Goal: Information Seeking & Learning: Learn about a topic

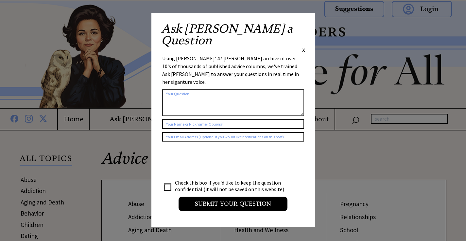
click at [303, 47] on span "X" at bounding box center [303, 50] width 3 height 7
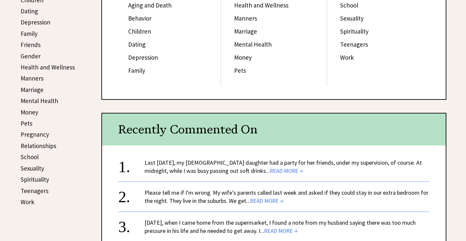
scroll to position [229, 0]
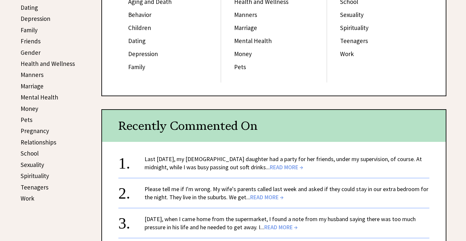
click at [24, 121] on link "Pets" at bounding box center [27, 120] width 12 height 8
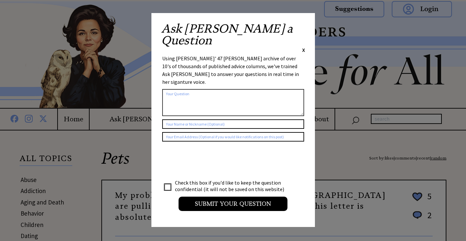
click at [304, 47] on span "X" at bounding box center [303, 50] width 3 height 7
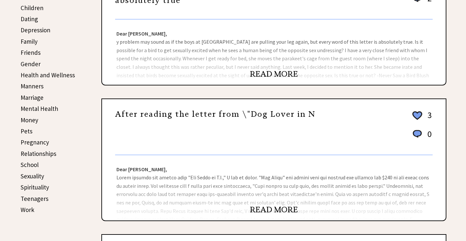
scroll to position [229, 0]
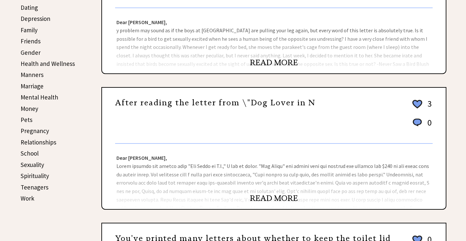
click at [273, 60] on link "READ MORE" at bounding box center [274, 63] width 48 height 10
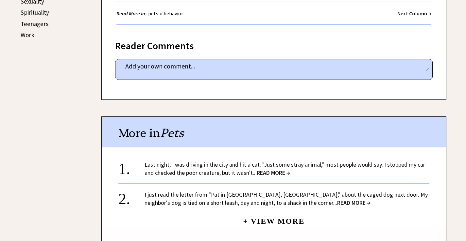
scroll to position [391, 0]
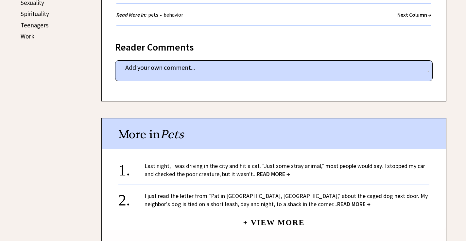
click at [34, 2] on link "Sexuality" at bounding box center [33, 3] width 24 height 8
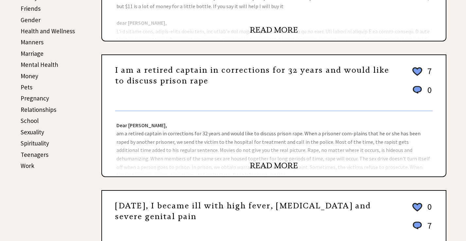
scroll to position [294, 0]
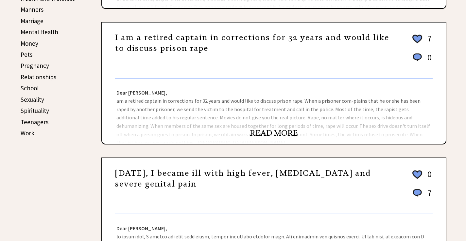
click at [266, 134] on link "READ MORE" at bounding box center [274, 133] width 48 height 10
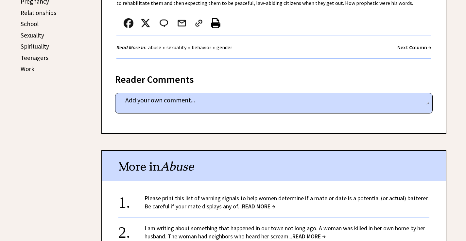
scroll to position [326, 0]
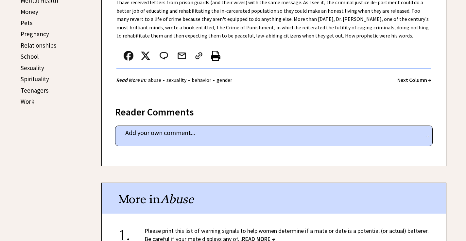
click at [51, 47] on link "Relationships" at bounding box center [39, 46] width 36 height 8
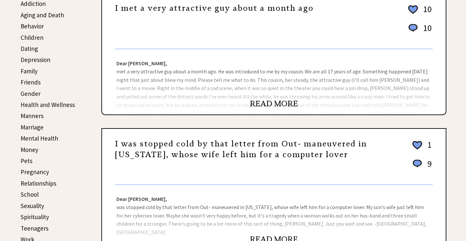
scroll to position [196, 0]
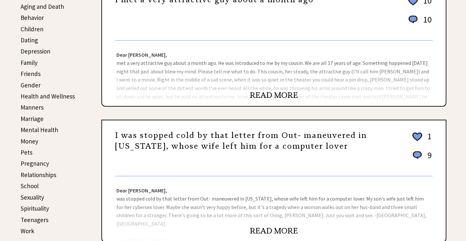
click at [272, 93] on link "READ MORE" at bounding box center [274, 96] width 48 height 10
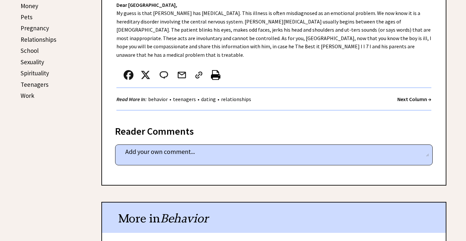
scroll to position [260, 0]
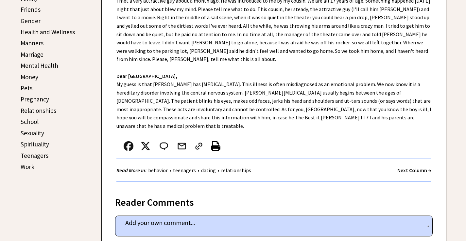
click at [34, 55] on link "Marriage" at bounding box center [32, 55] width 23 height 8
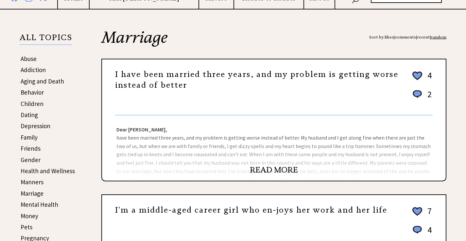
scroll to position [131, 0]
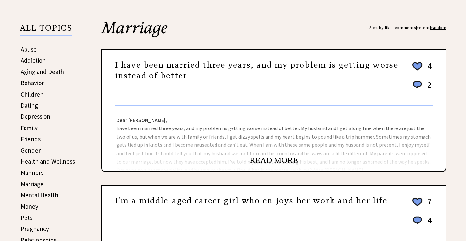
click at [269, 160] on link "READ MORE" at bounding box center [274, 161] width 48 height 10
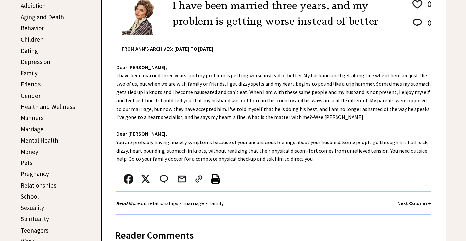
scroll to position [196, 0]
